Goal: Information Seeking & Learning: Learn about a topic

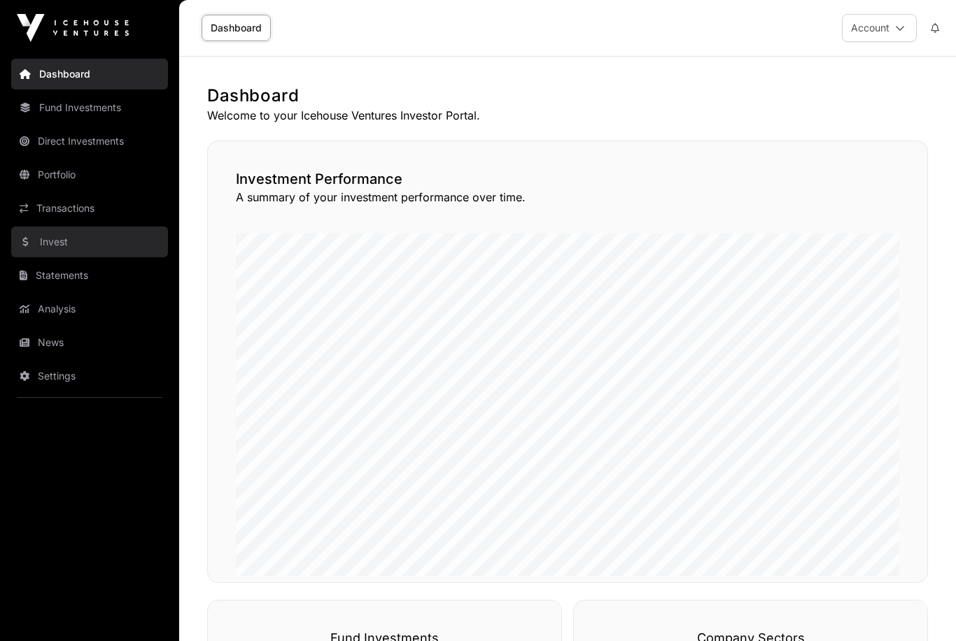
click at [38, 239] on link "Invest" at bounding box center [89, 242] width 157 height 31
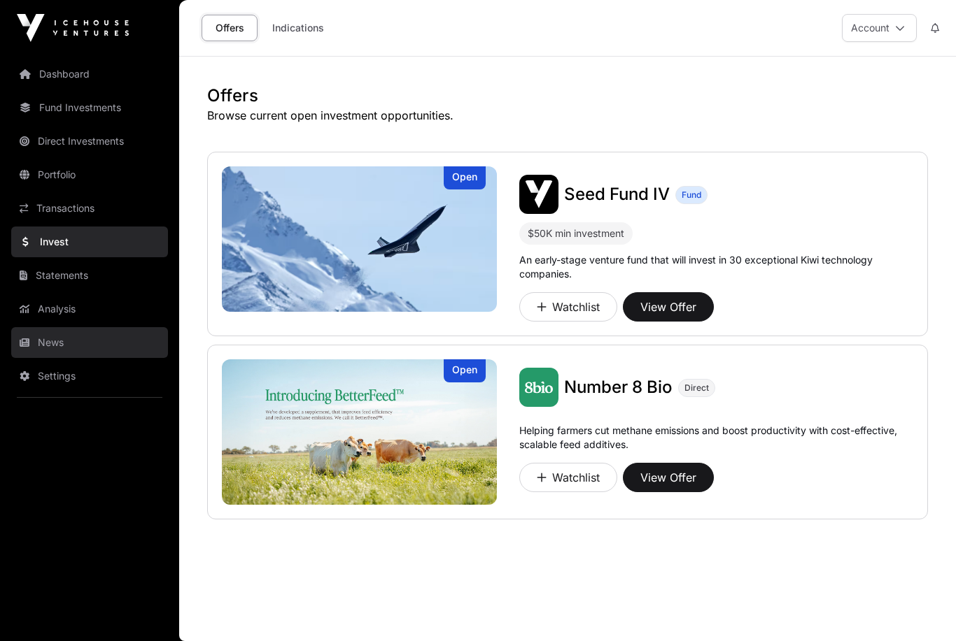
click at [29, 348] on link "News" at bounding box center [89, 342] width 157 height 31
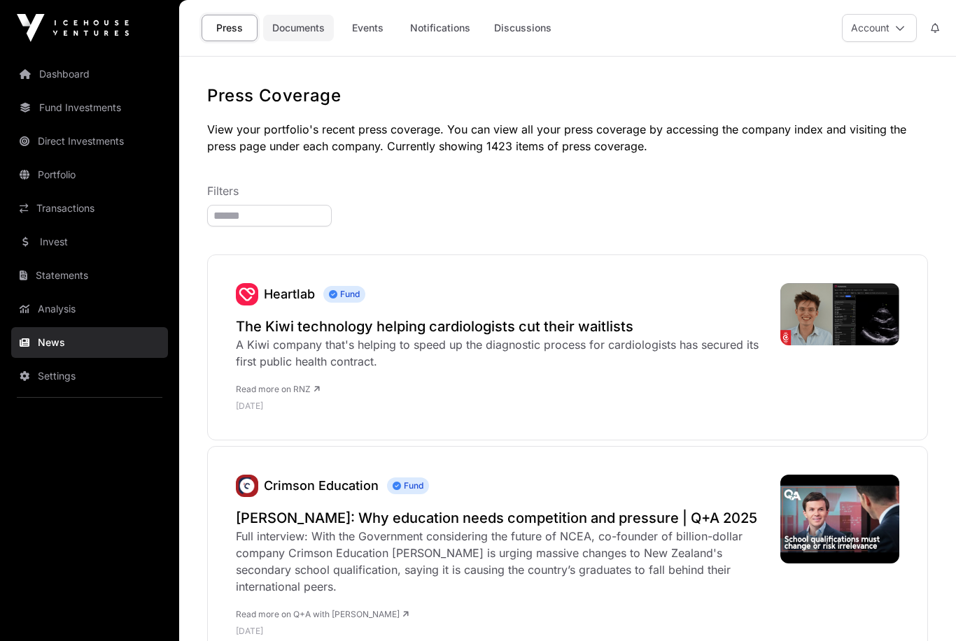
click at [302, 25] on link "Documents" at bounding box center [298, 28] width 71 height 27
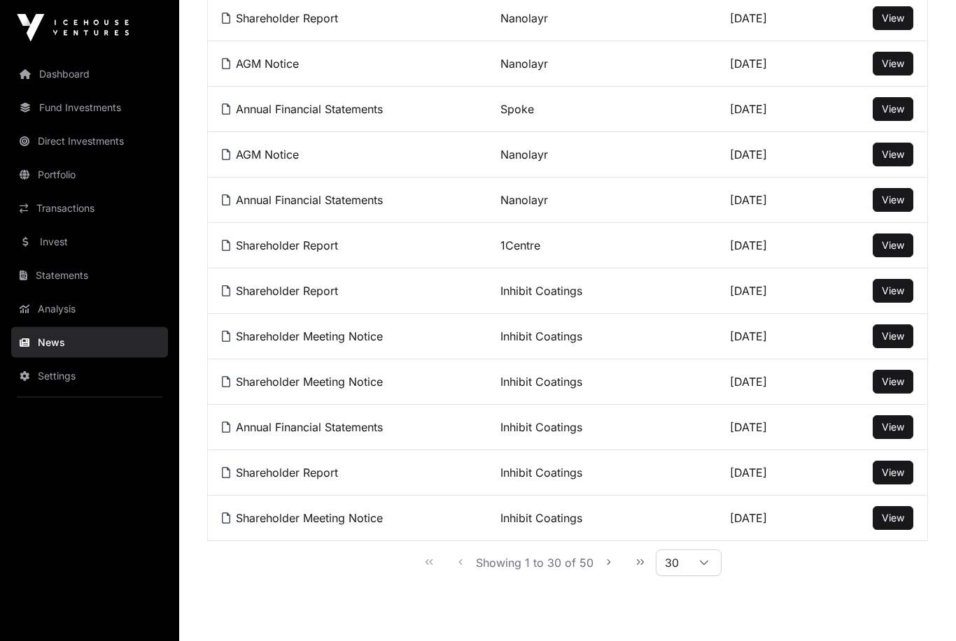
scroll to position [1131, 0]
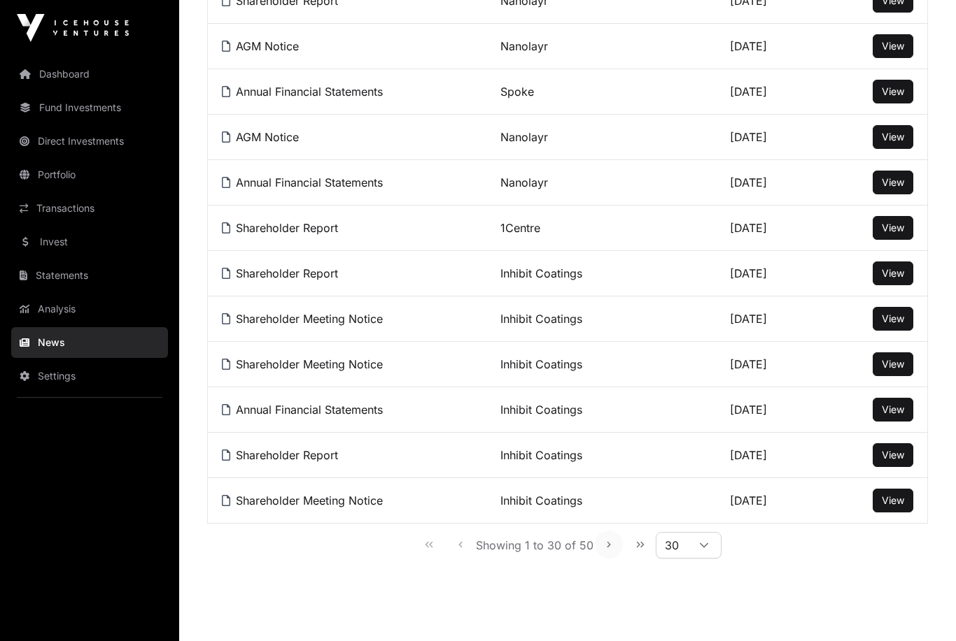
click at [604, 542] on icon "Next Page" at bounding box center [609, 545] width 10 height 10
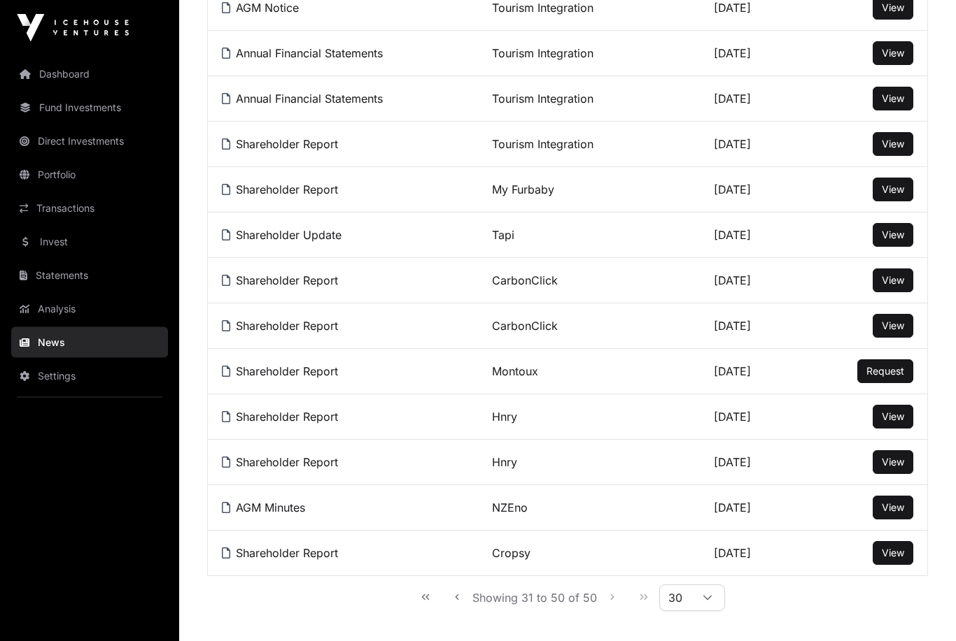
scroll to position [676, 0]
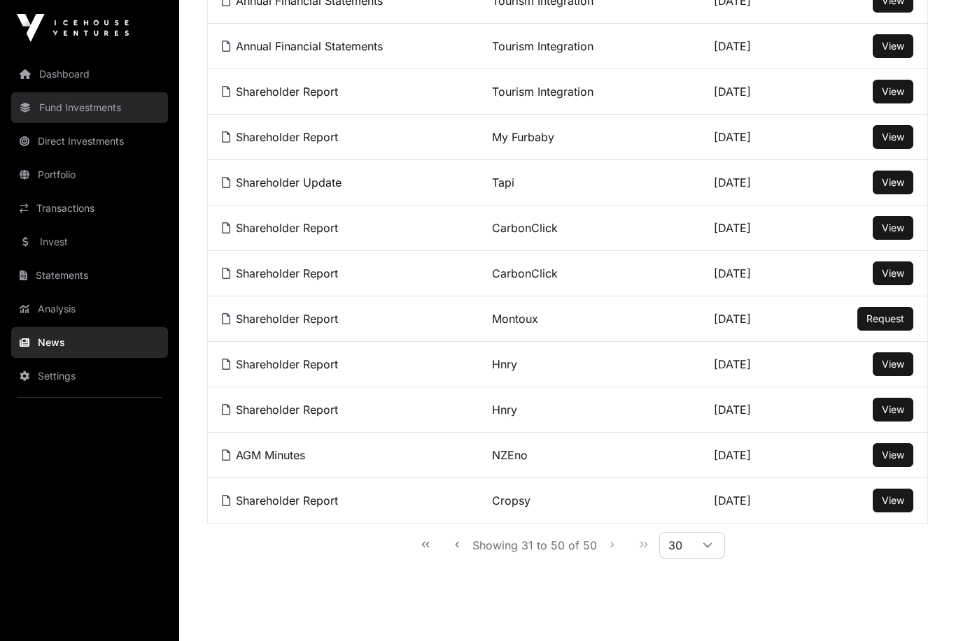
click at [31, 98] on link "Fund Investments" at bounding box center [89, 107] width 157 height 31
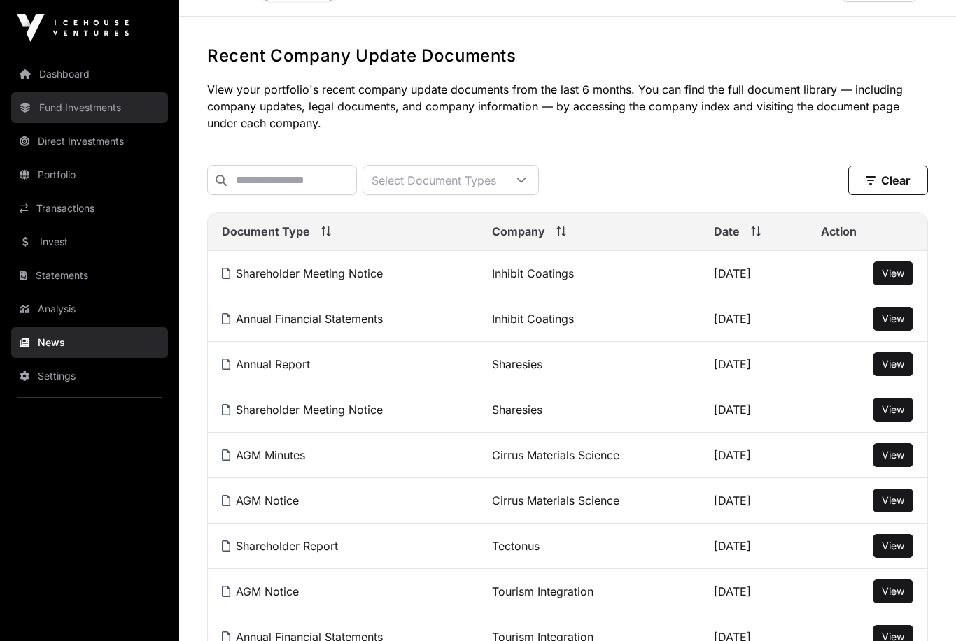
scroll to position [6, 0]
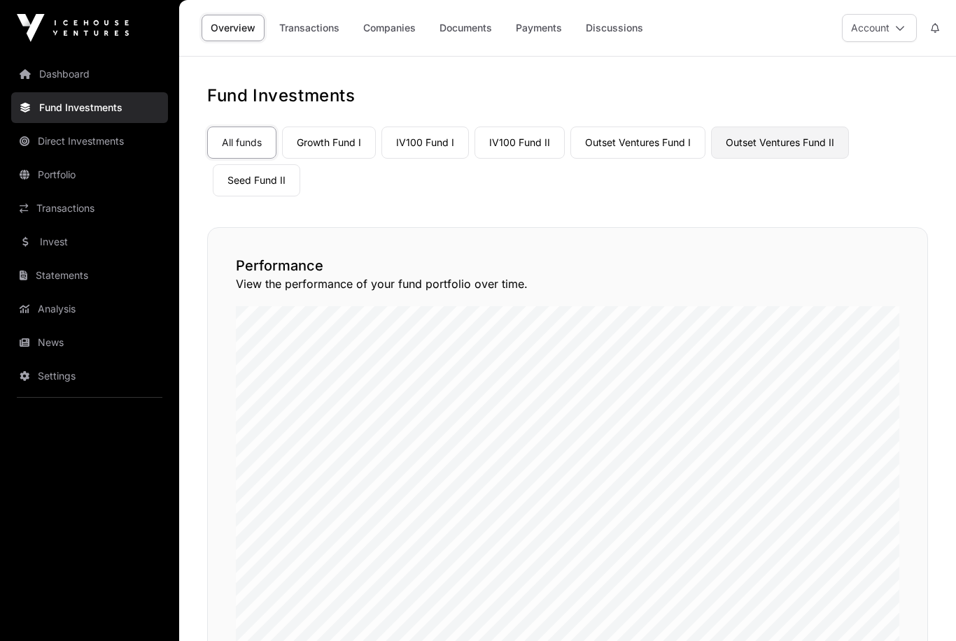
click at [777, 140] on link "Outset Ventures Fund II" at bounding box center [780, 143] width 138 height 32
click at [784, 136] on link "Outset Ventures Fund II" at bounding box center [780, 143] width 138 height 32
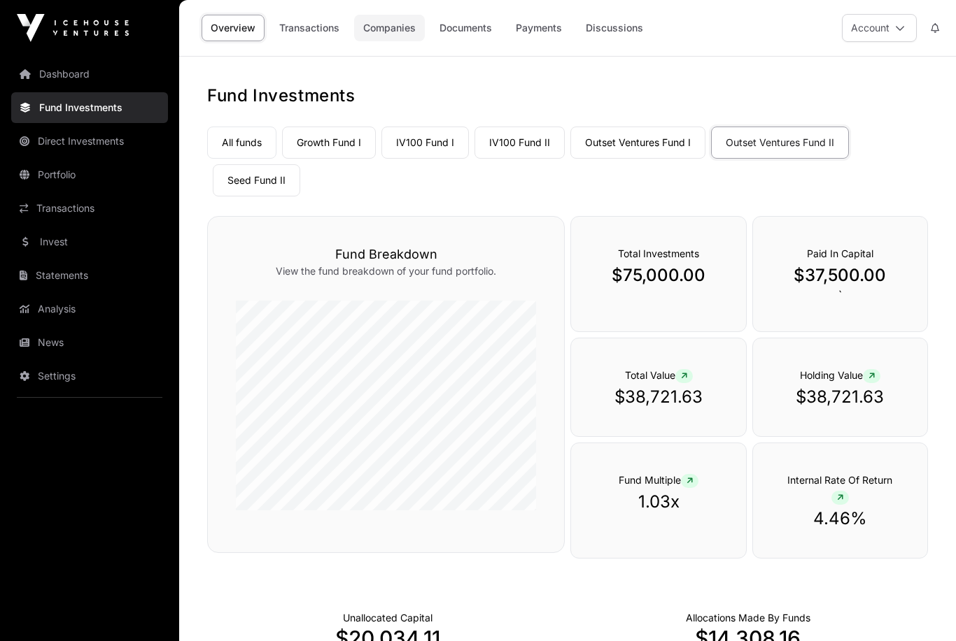
click at [389, 27] on link "Companies" at bounding box center [389, 28] width 71 height 27
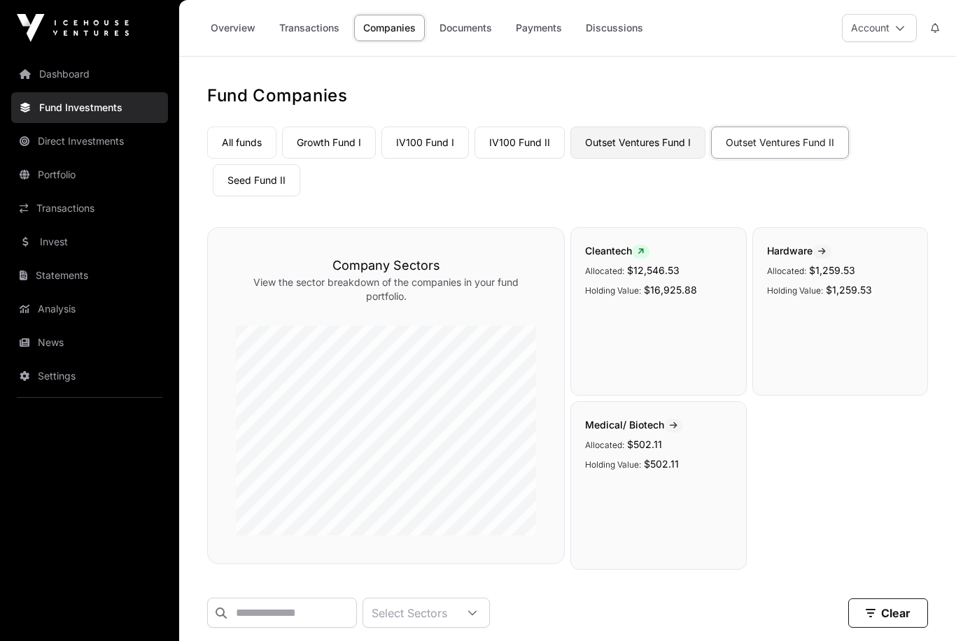
click at [627, 150] on link "Outset Ventures Fund I" at bounding box center [637, 143] width 135 height 32
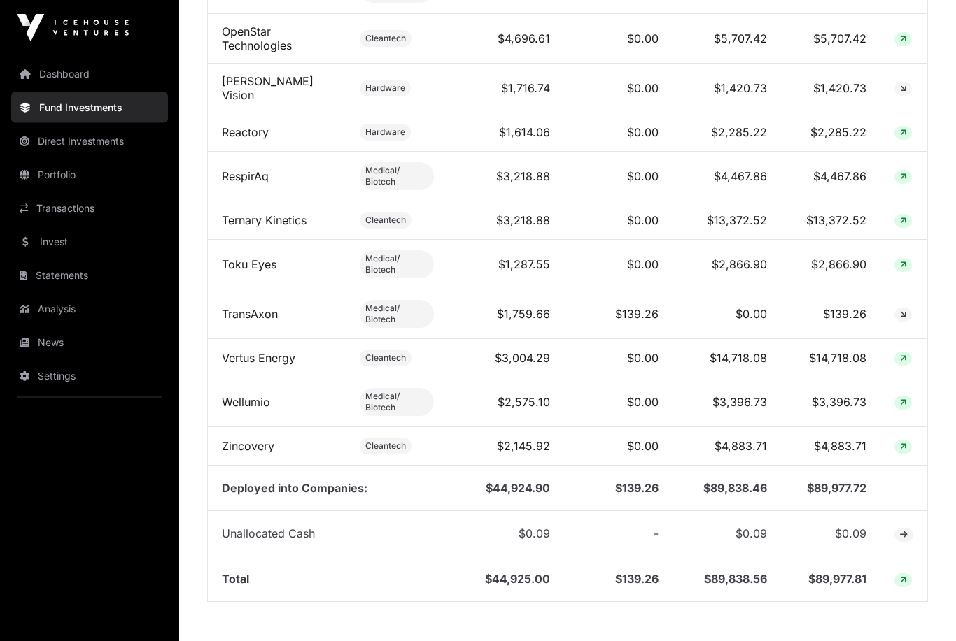
scroll to position [1293, 0]
click at [258, 257] on link "Toku Eyes" at bounding box center [249, 264] width 55 height 14
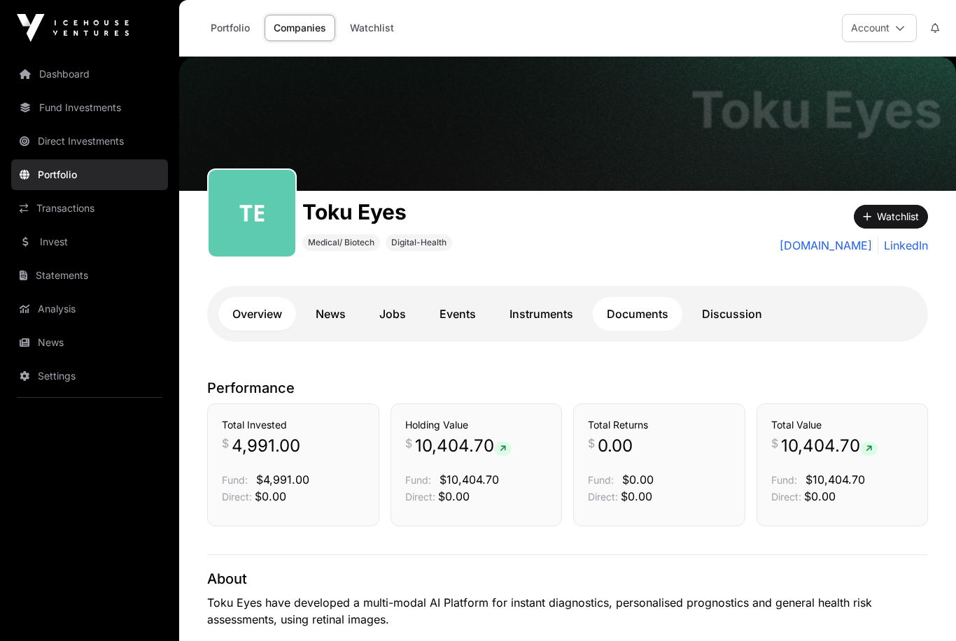
click at [635, 318] on link "Documents" at bounding box center [638, 314] width 90 height 34
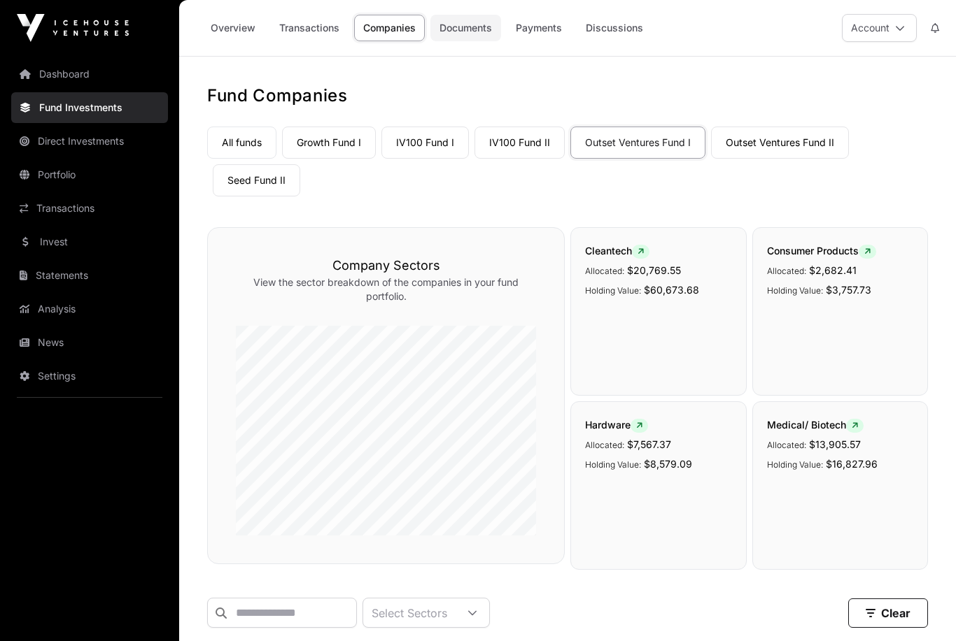
click at [470, 32] on link "Documents" at bounding box center [465, 28] width 71 height 27
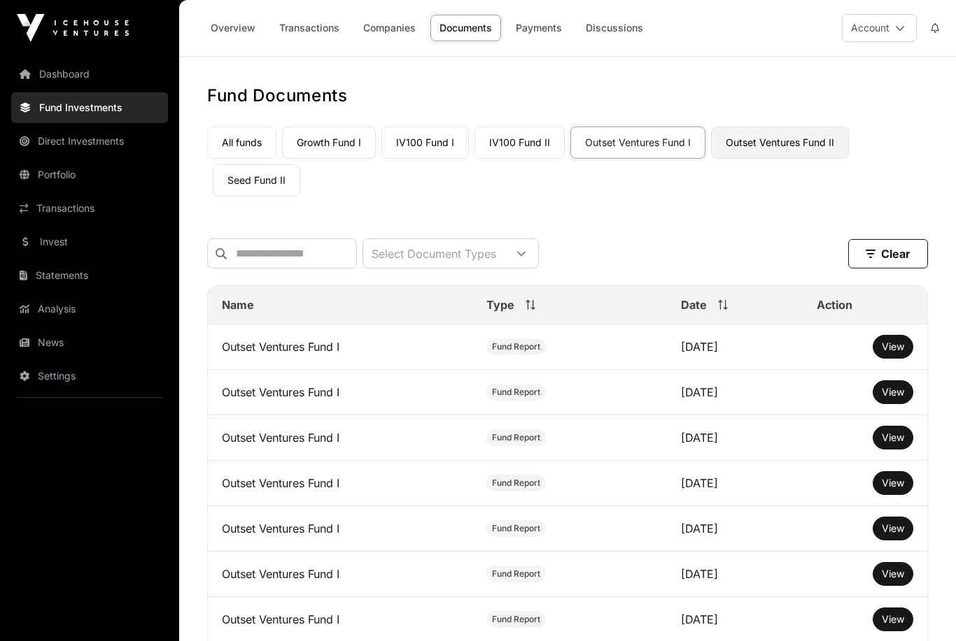
click at [788, 147] on link "Outset Ventures Fund II" at bounding box center [780, 143] width 138 height 32
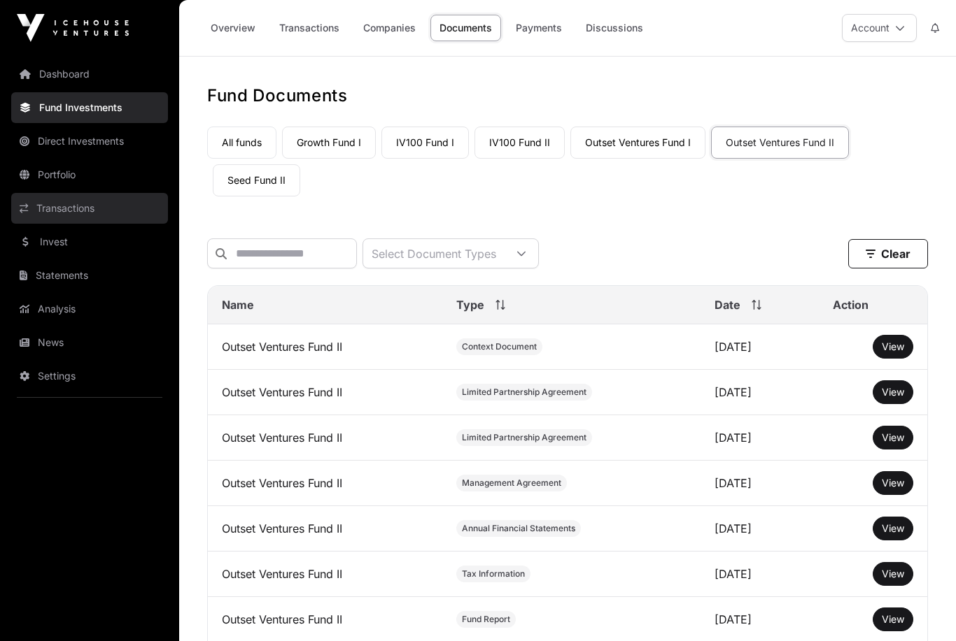
click at [63, 215] on link "Transactions" at bounding box center [89, 208] width 157 height 31
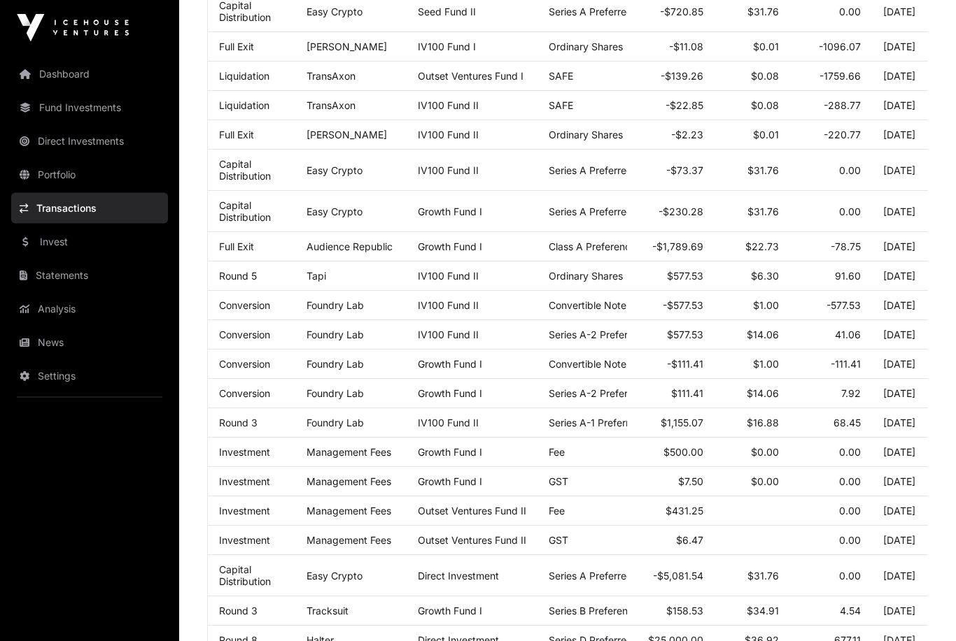
scroll to position [298, 0]
click at [50, 241] on link "Invest" at bounding box center [89, 242] width 157 height 31
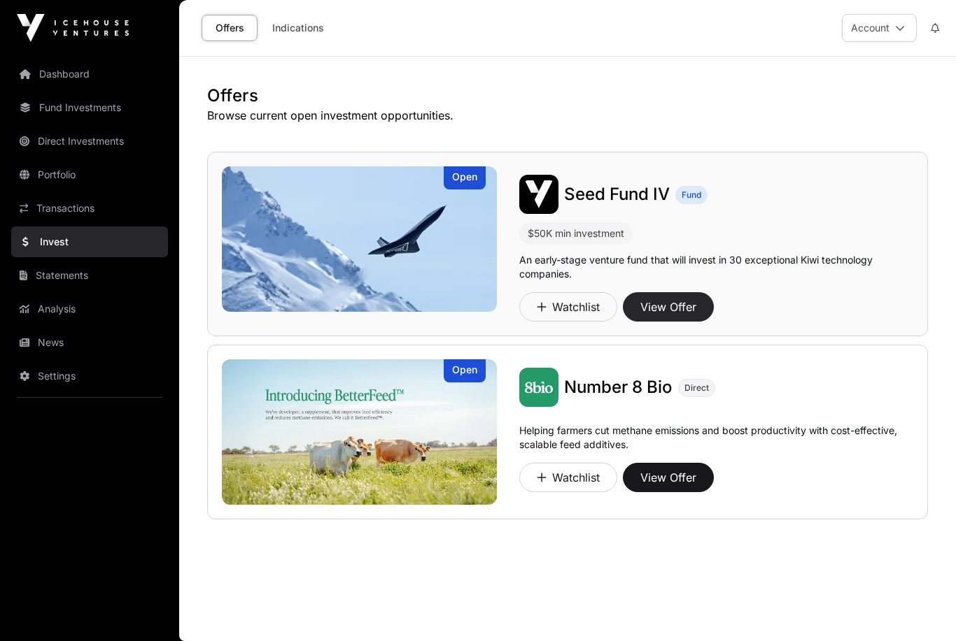
click at [674, 302] on button "View Offer" at bounding box center [668, 306] width 91 height 29
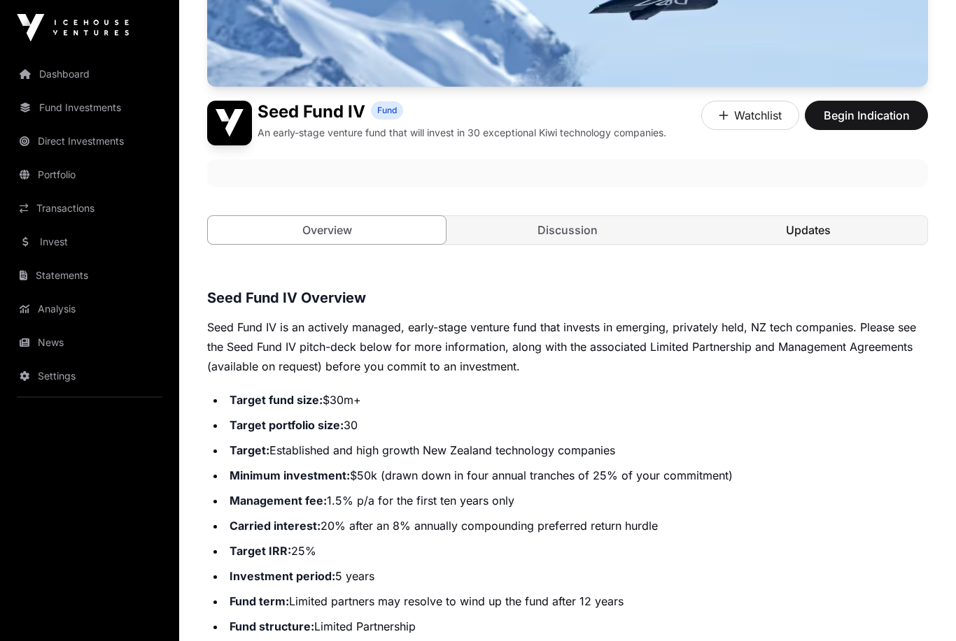
scroll to position [250, 0]
click at [828, 232] on link "Updates" at bounding box center [808, 230] width 238 height 28
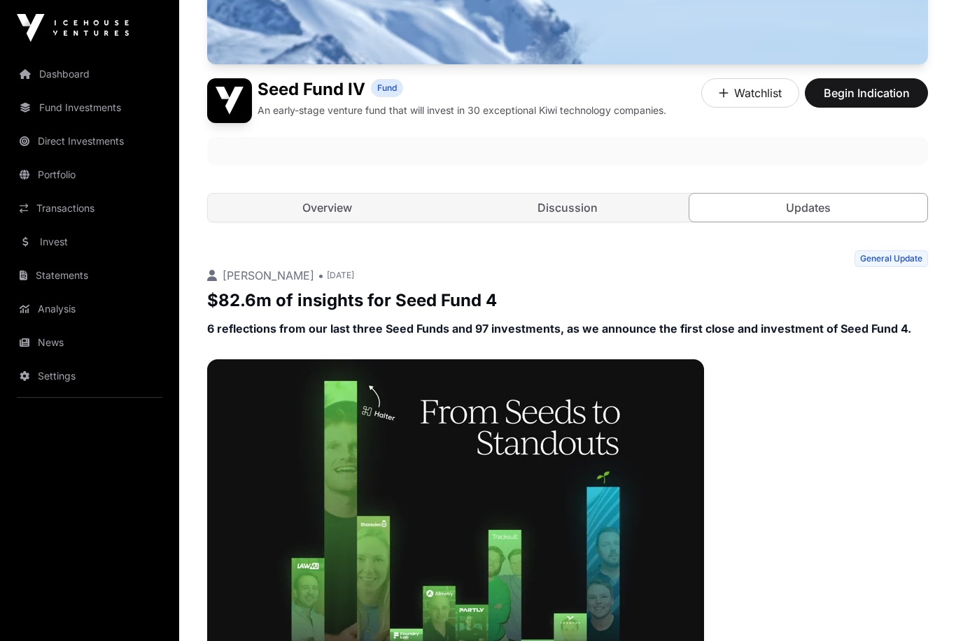
scroll to position [271, 0]
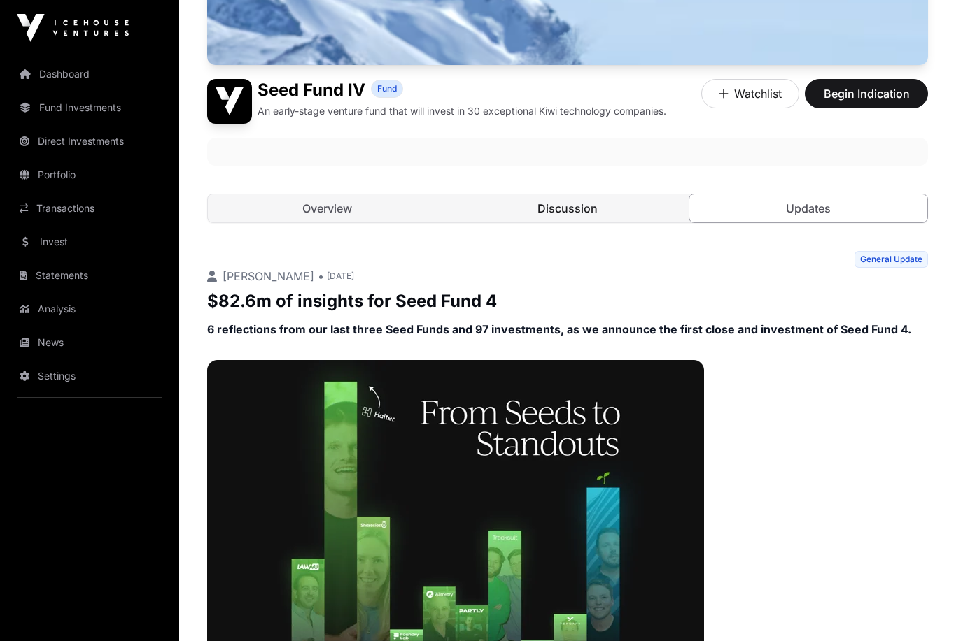
click at [576, 198] on link "Discussion" at bounding box center [567, 208] width 238 height 28
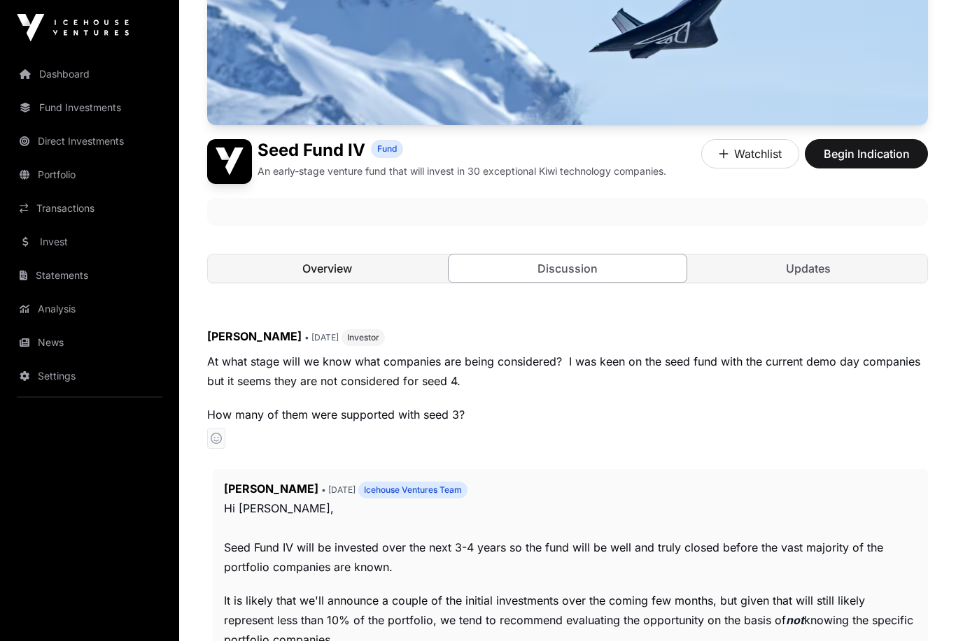
scroll to position [211, 0]
click at [327, 269] on link "Overview" at bounding box center [327, 269] width 238 height 28
click at [300, 265] on link "Overview" at bounding box center [327, 269] width 238 height 28
